Goal: Navigation & Orientation: Find specific page/section

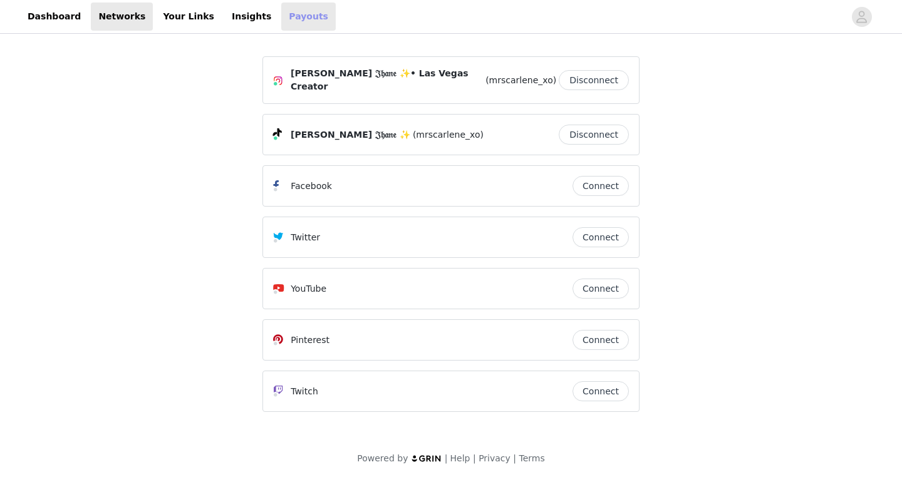
click at [281, 23] on link "Payouts" at bounding box center [308, 17] width 54 height 28
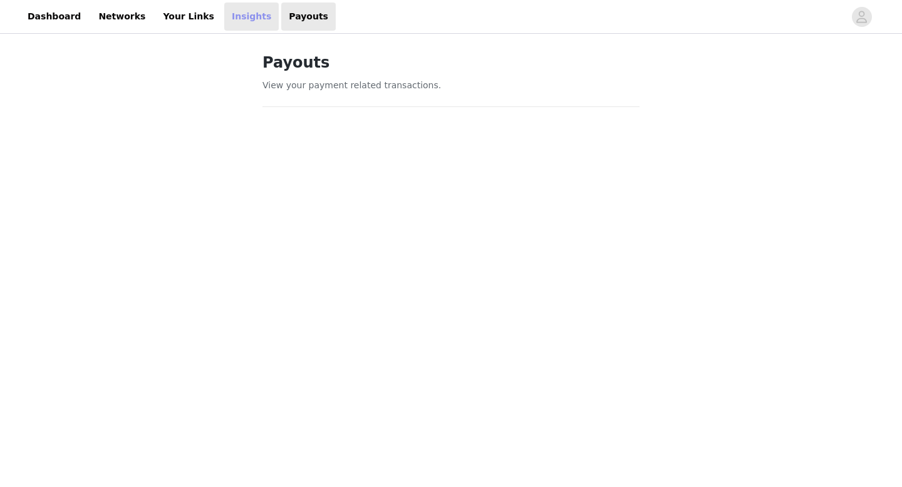
click at [226, 26] on link "Insights" at bounding box center [251, 17] width 54 height 28
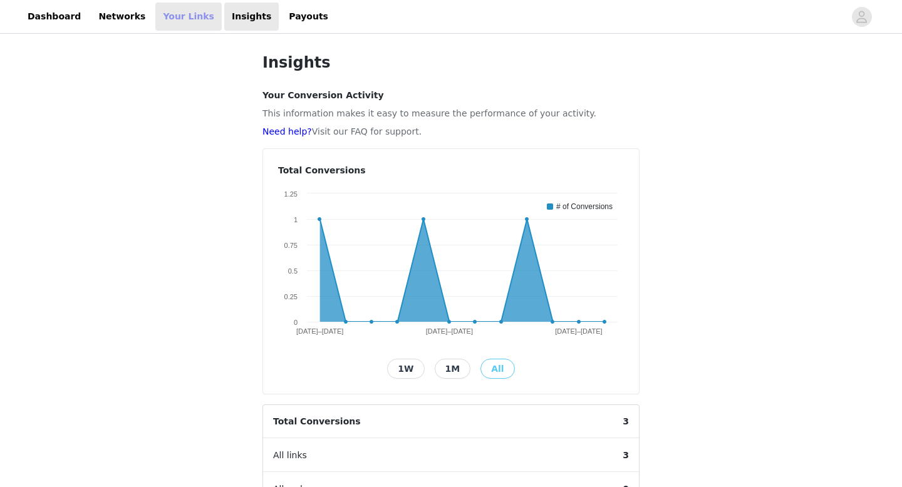
click at [186, 19] on link "Your Links" at bounding box center [188, 17] width 66 height 28
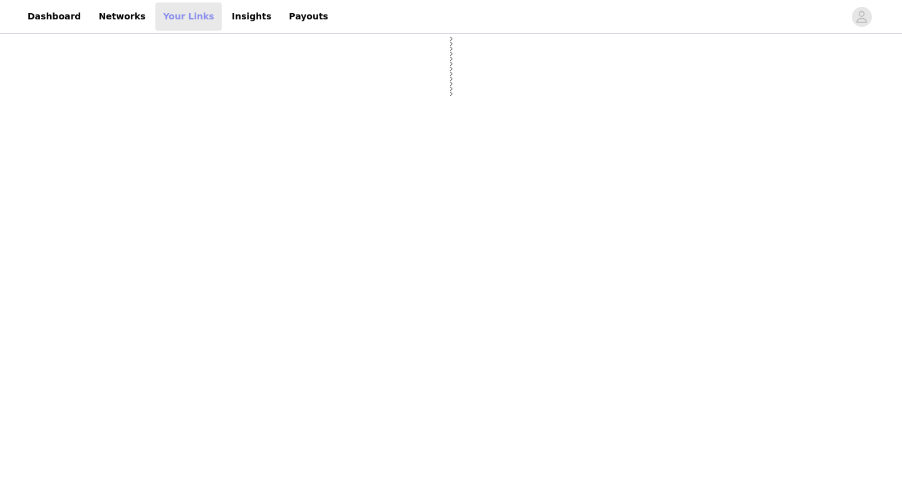
select select "12"
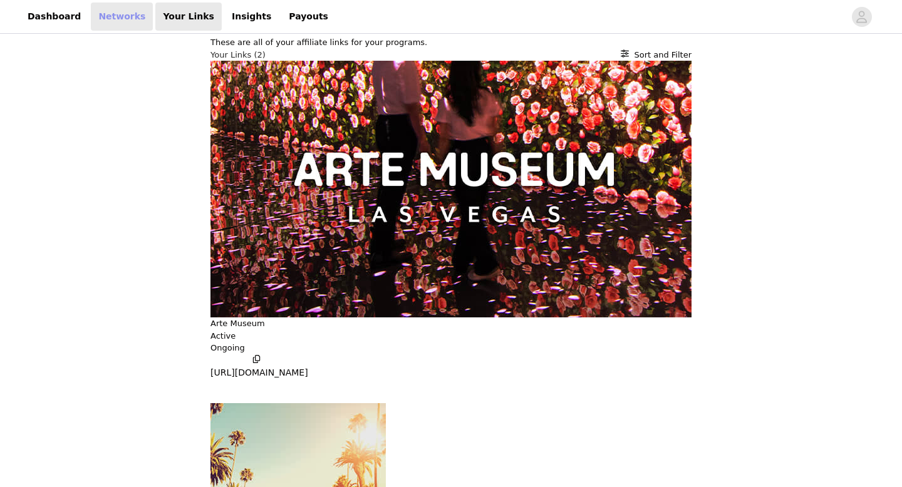
click at [132, 19] on link "Networks" at bounding box center [122, 17] width 62 height 28
